Goal: Task Accomplishment & Management: Complete application form

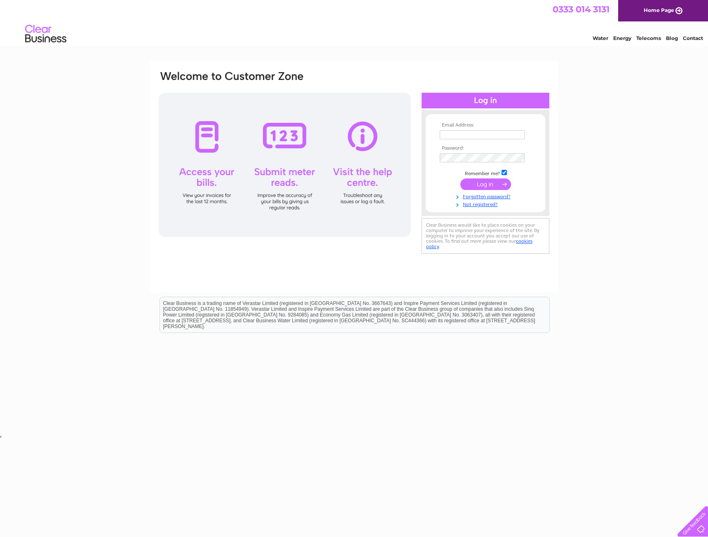
click at [493, 135] on input "text" at bounding box center [482, 134] width 85 height 9
type input "finance@ceprop.co.uk"
click at [460, 179] on input "submit" at bounding box center [485, 185] width 51 height 12
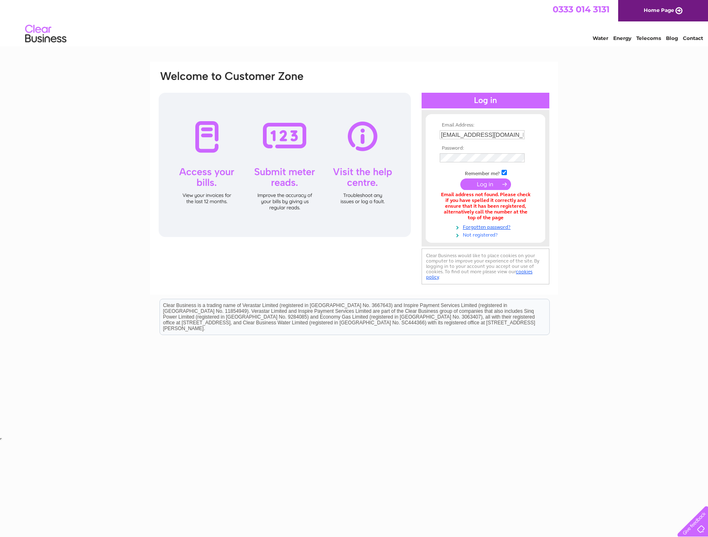
click at [468, 232] on link "Not registered?" at bounding box center [487, 234] width 94 height 8
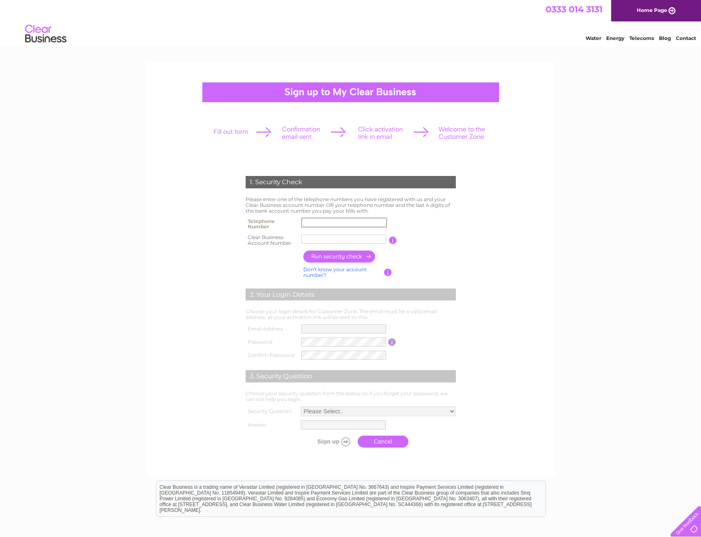
click at [308, 222] on input "text" at bounding box center [344, 223] width 86 height 10
type input "07469873470"
drag, startPoint x: 338, startPoint y: 239, endPoint x: 296, endPoint y: 240, distance: 42.0
click at [296, 240] on tr "Clear Business Account Number [GEOGRAPHIC_DATA] You will find your account numb…" at bounding box center [350, 240] width 214 height 16
paste input "30323634"
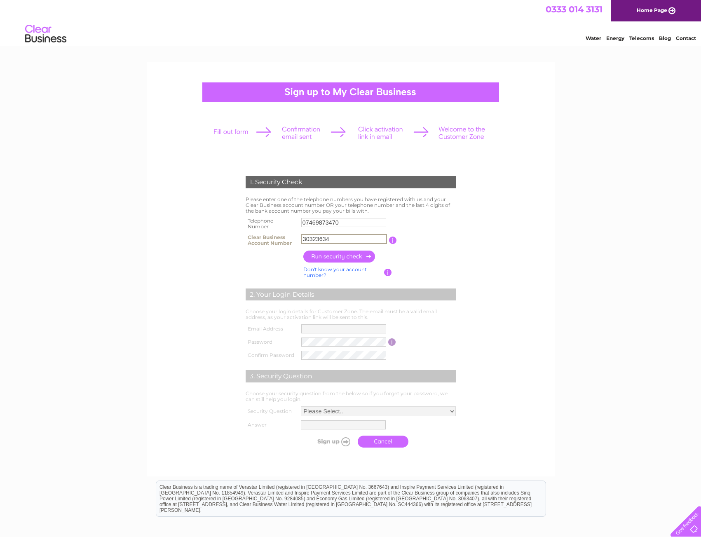
click at [335, 259] on input "button" at bounding box center [339, 257] width 73 height 12
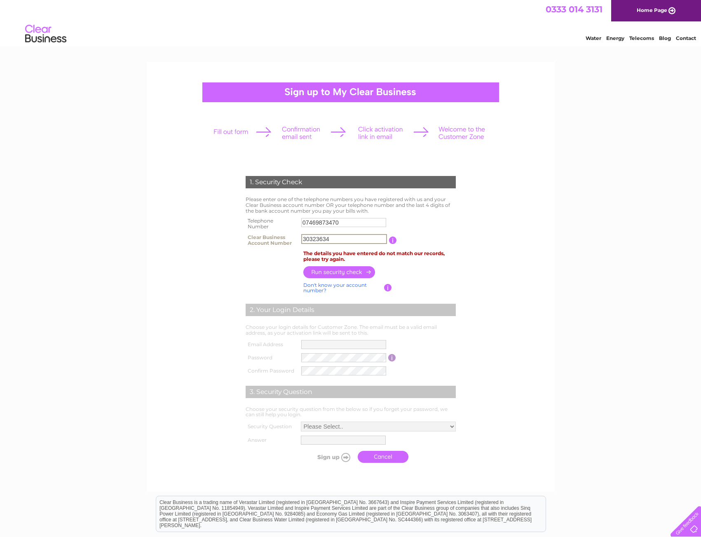
drag, startPoint x: 334, startPoint y: 239, endPoint x: 248, endPoint y: 239, distance: 86.1
click at [248, 239] on tr "Clear Business Account Number 30323634 You will find your account number on the…" at bounding box center [350, 240] width 214 height 16
paste input "200027662"
type input "200027662"
click at [362, 269] on input "button" at bounding box center [339, 272] width 73 height 12
